Goal: Transaction & Acquisition: Purchase product/service

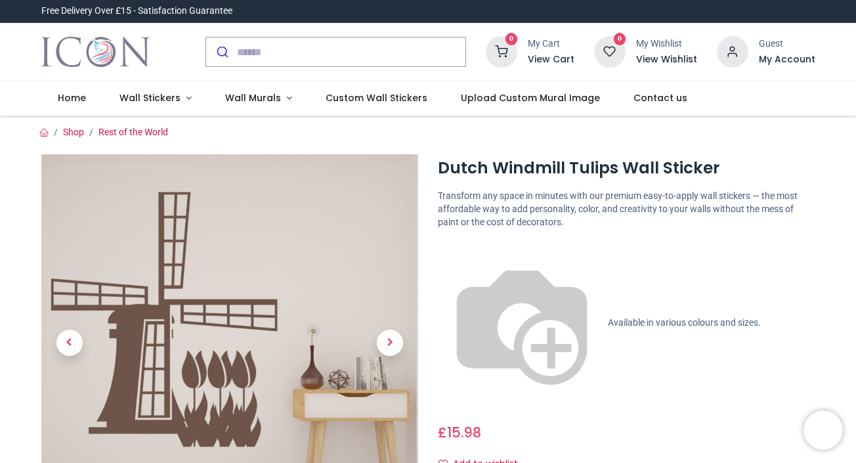
click at [494, 227] on div "Dutch Windmill Tulips Wall Sticker [URL][DOMAIN_NAME] [URL][DOMAIN_NAME] Transf…" at bounding box center [626, 411] width 397 height 514
click at [568, 418] on div "£ 15.98 15.98 GBP £ 15.98 £ 15.98 Not Available For Sale" at bounding box center [627, 430] width 378 height 24
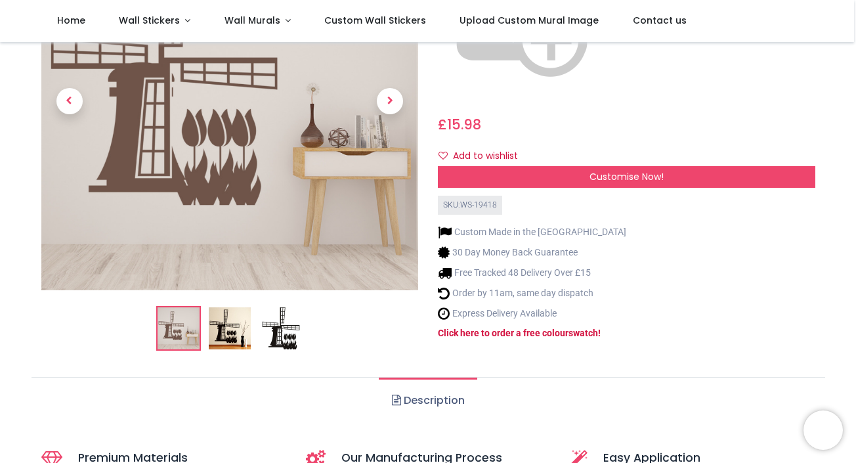
scroll to position [255, 0]
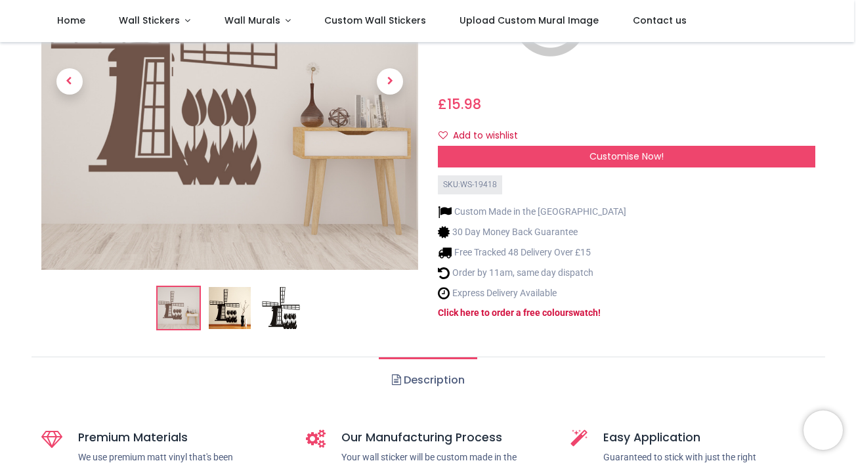
click at [218, 287] on img at bounding box center [230, 308] width 42 height 42
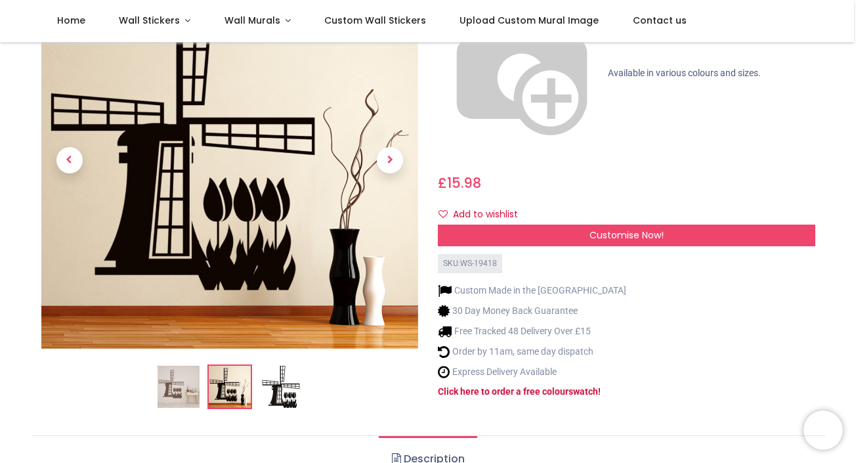
scroll to position [154, 0]
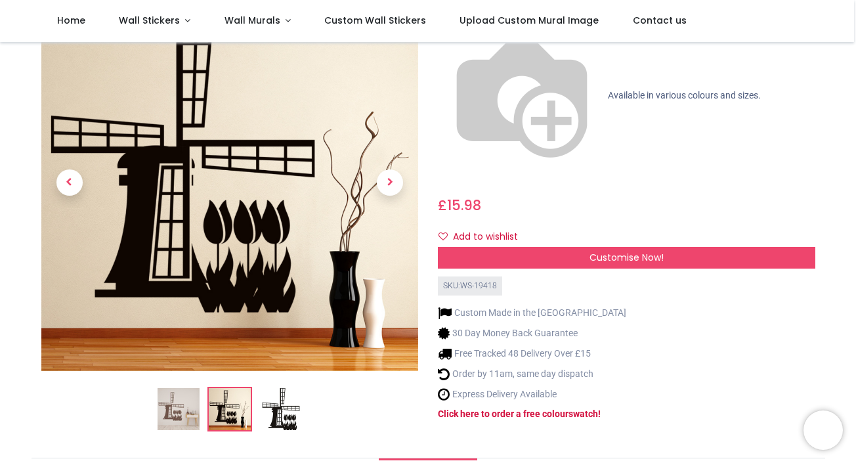
click at [280, 388] on img at bounding box center [281, 409] width 42 height 42
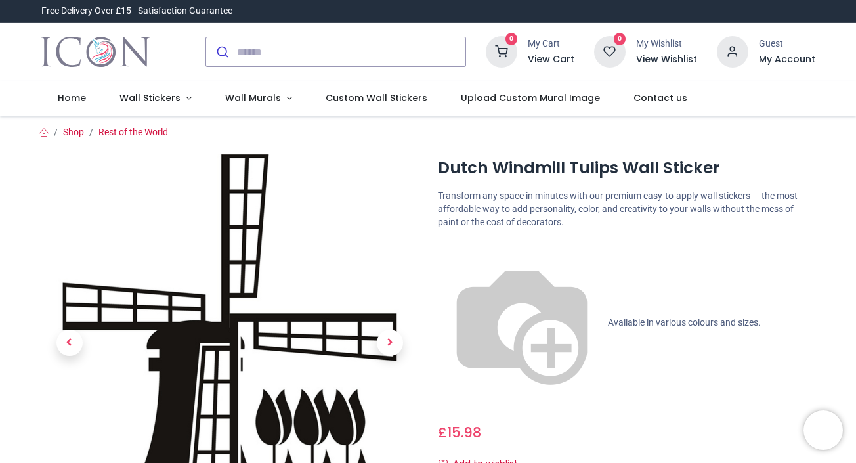
scroll to position [0, 0]
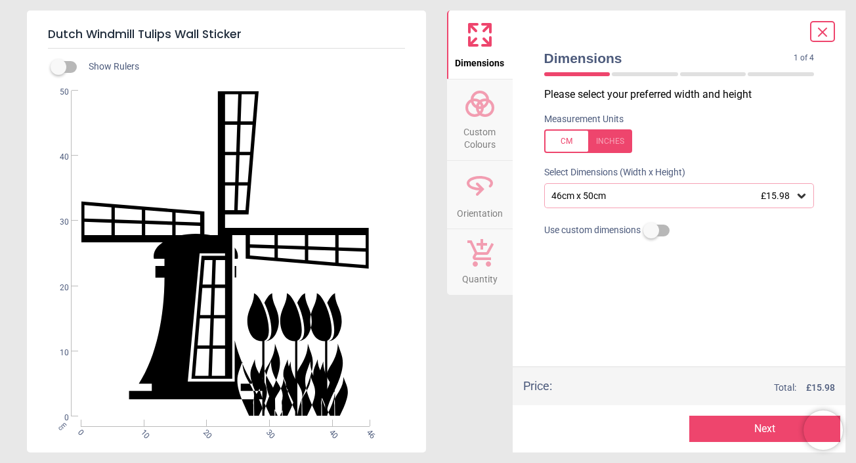
drag, startPoint x: 593, startPoint y: 72, endPoint x: 609, endPoint y: 74, distance: 15.9
click at [609, 74] on div "1 of 5" at bounding box center [679, 74] width 281 height 13
drag, startPoint x: 609, startPoint y: 76, endPoint x: 646, endPoint y: 70, distance: 37.2
click at [646, 70] on div "1 of 5" at bounding box center [679, 74] width 281 height 13
drag, startPoint x: 603, startPoint y: 69, endPoint x: 664, endPoint y: 53, distance: 63.2
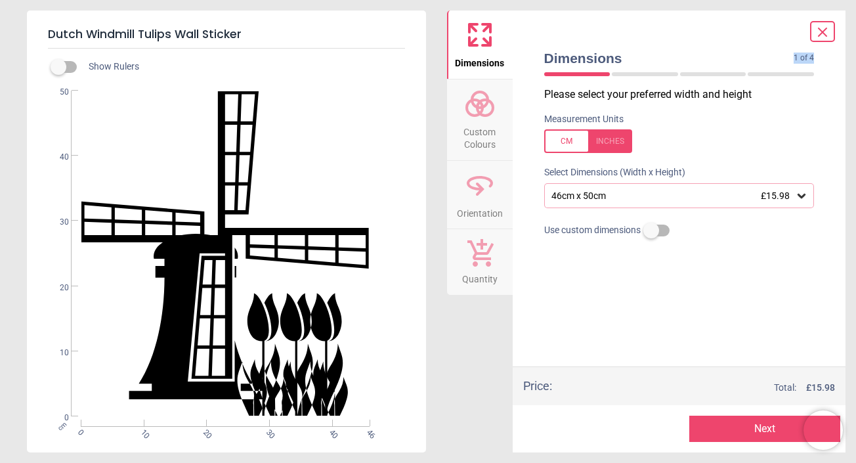
click at [563, 141] on div at bounding box center [588, 141] width 88 height 24
click at [799, 192] on icon at bounding box center [801, 195] width 13 height 13
